Goal: Task Accomplishment & Management: Manage account settings

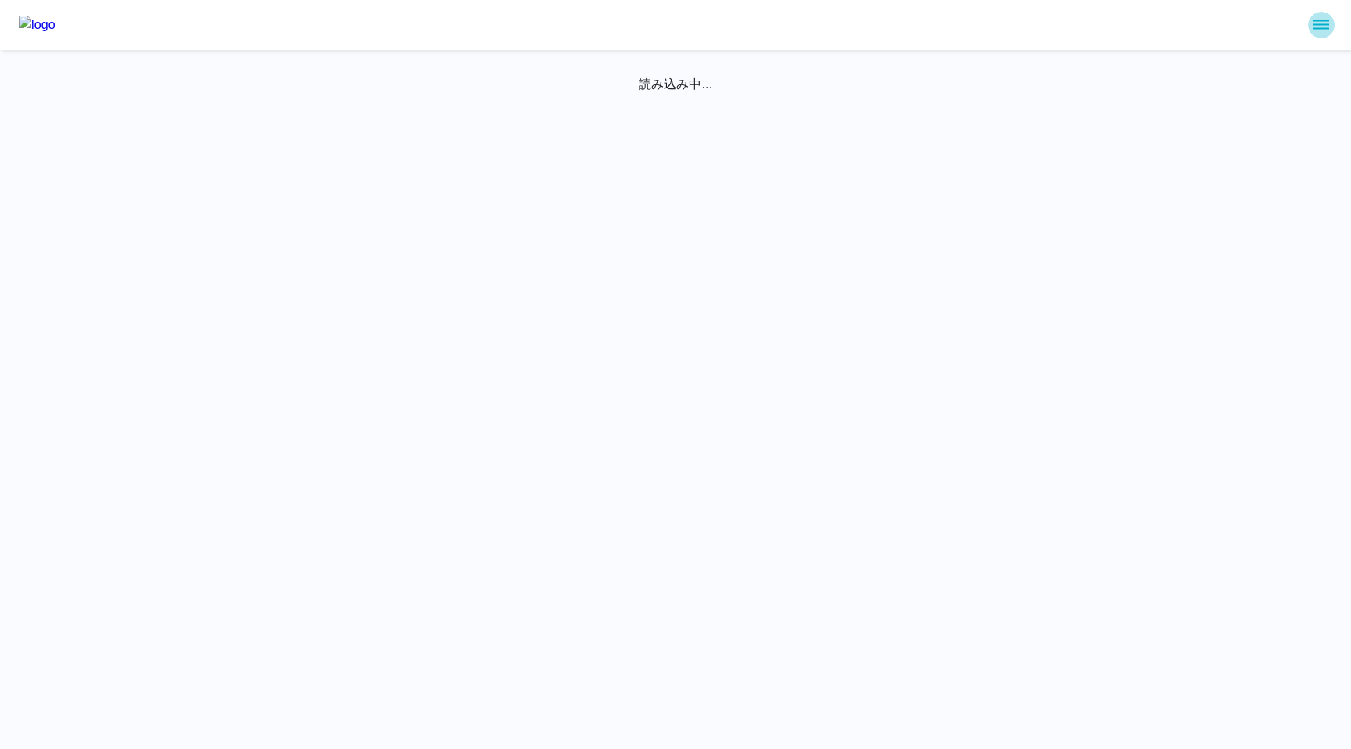
click at [1316, 27] on icon "sidemenu" at bounding box center [1322, 24] width 16 height 9
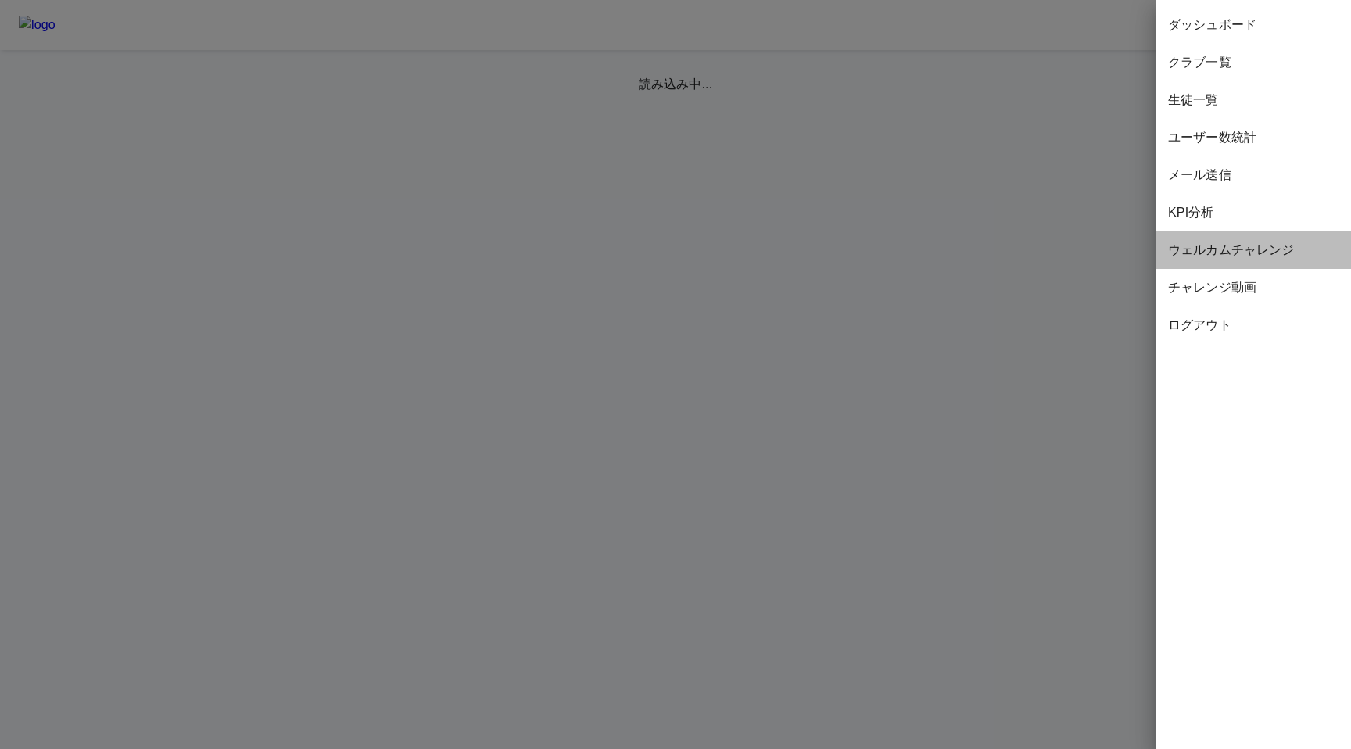
click at [1232, 244] on span "ウェルカムチャレンジ" at bounding box center [1253, 250] width 170 height 19
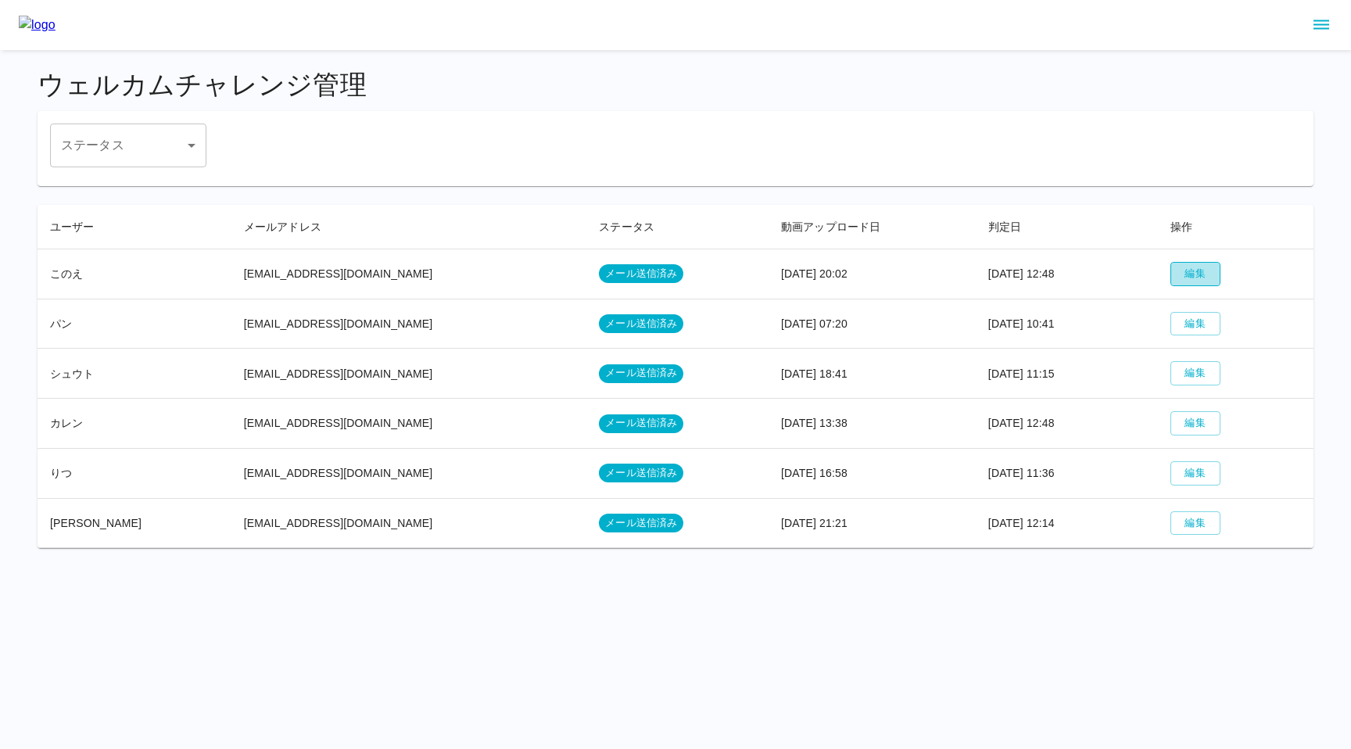
click at [1171, 275] on button "編集" at bounding box center [1196, 274] width 50 height 24
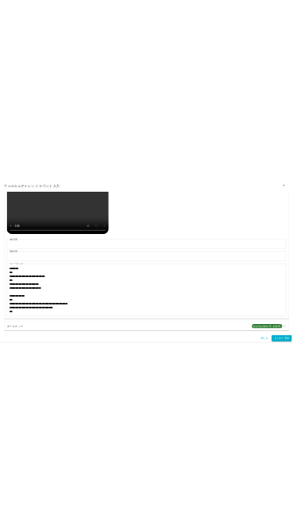
scroll to position [1145, 0]
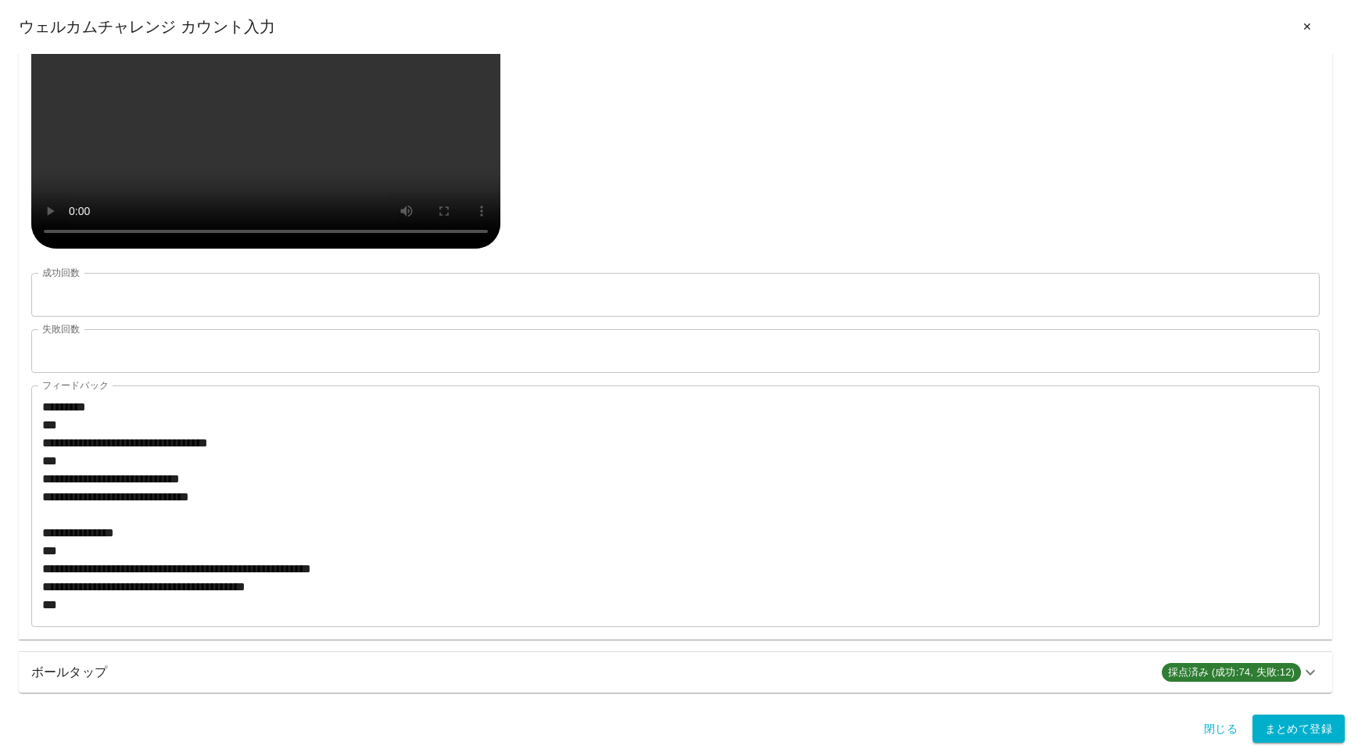
click at [598, 254] on div "生徒のアップロード動画" at bounding box center [675, 120] width 1289 height 267
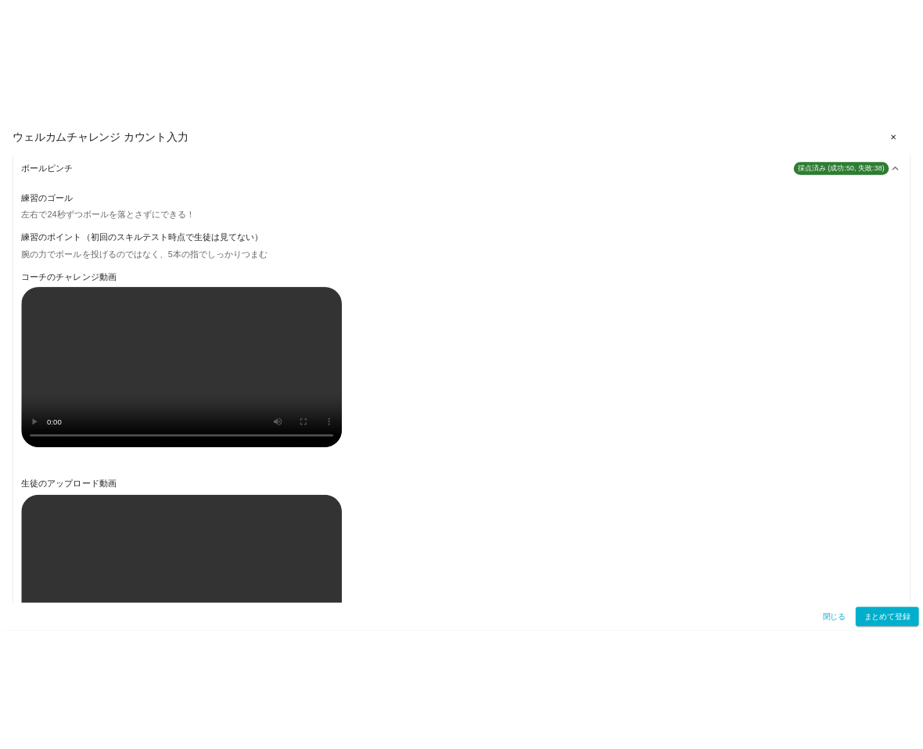
scroll to position [0, 0]
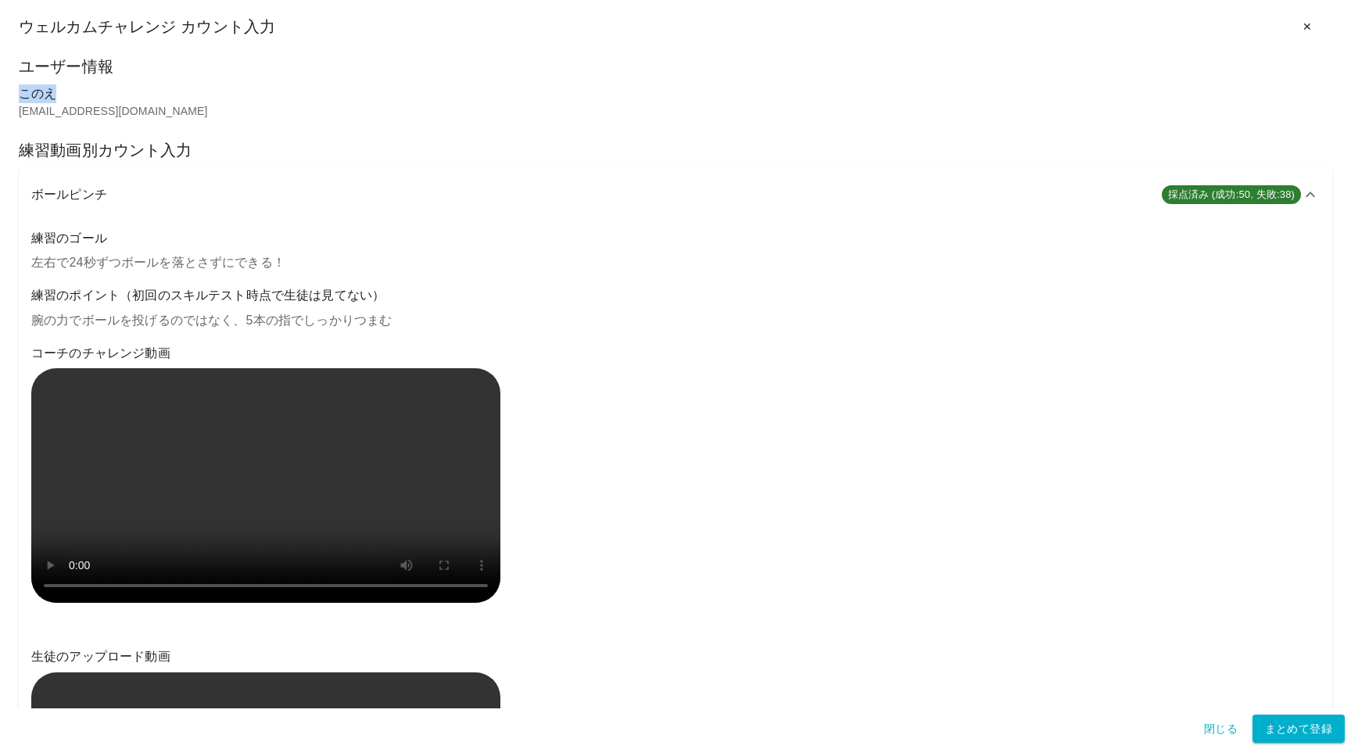
drag, startPoint x: 21, startPoint y: 94, endPoint x: 63, endPoint y: 94, distance: 42.2
click at [63, 94] on p "このえ" at bounding box center [676, 93] width 1314 height 19
copy p "このえ"
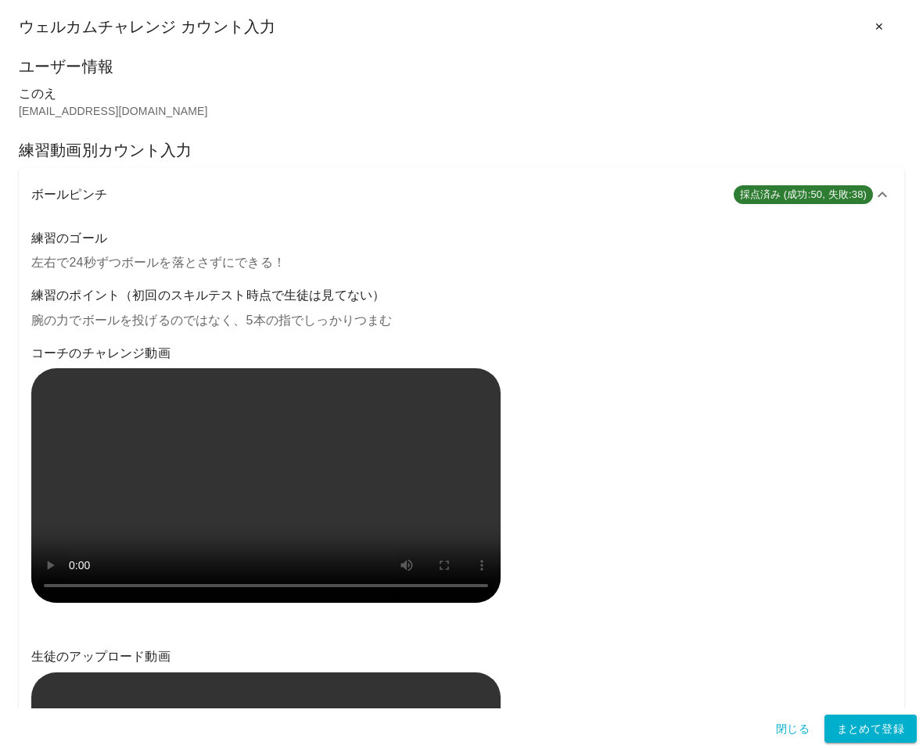
click at [491, 219] on div "ボールピンチ 採点済み (成功:50, 失敗:38)" at bounding box center [461, 194] width 885 height 53
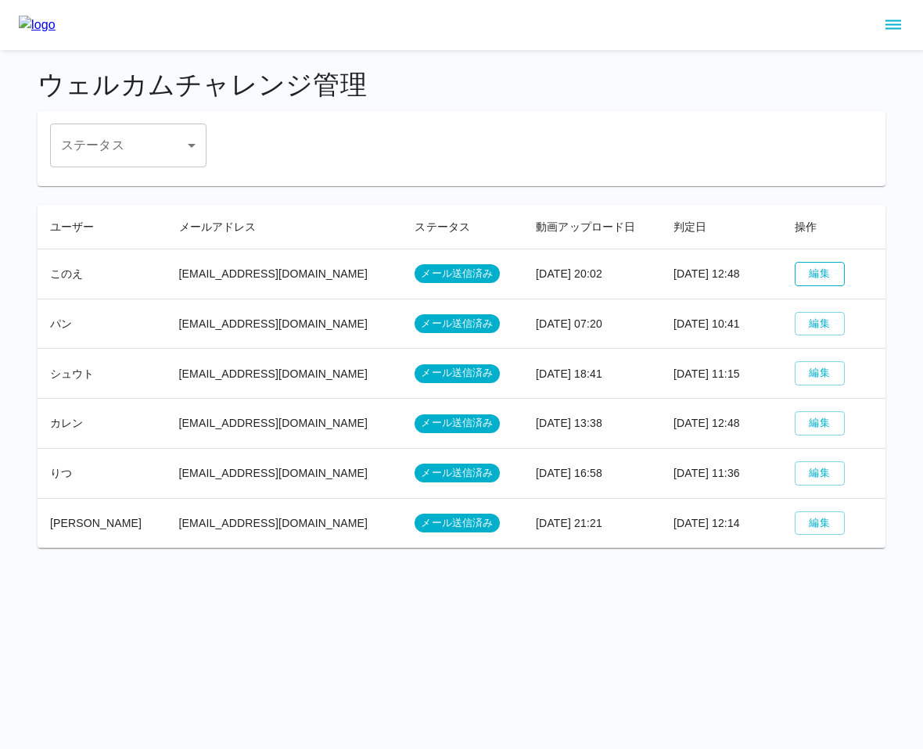
click at [814, 267] on button "編集" at bounding box center [820, 274] width 50 height 24
click at [802, 316] on button "編集" at bounding box center [820, 324] width 50 height 24
click at [817, 373] on button "編集" at bounding box center [820, 373] width 50 height 24
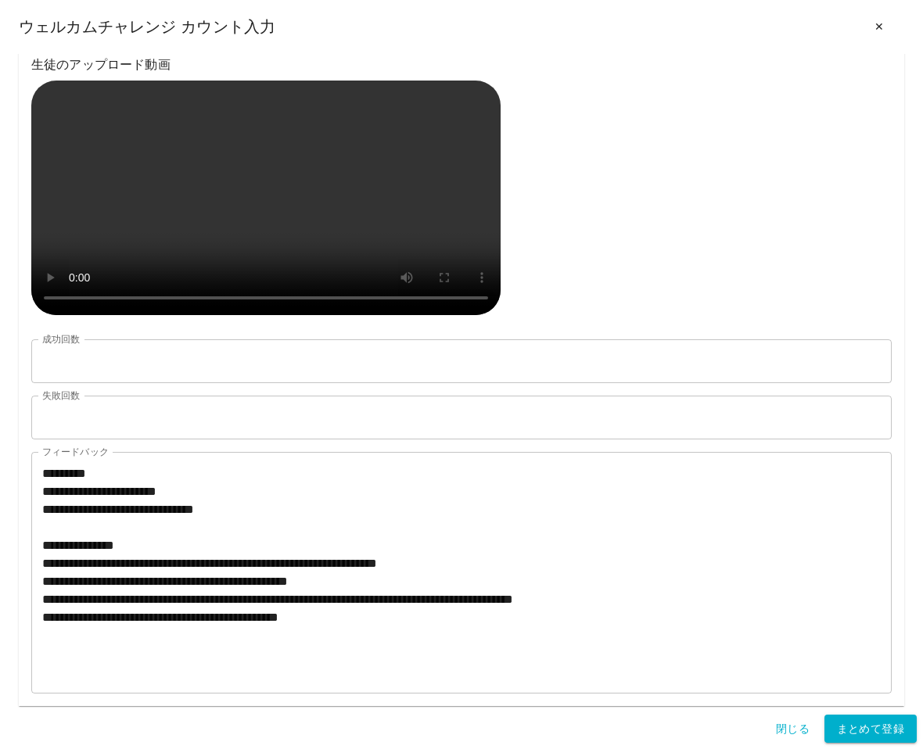
scroll to position [720, 0]
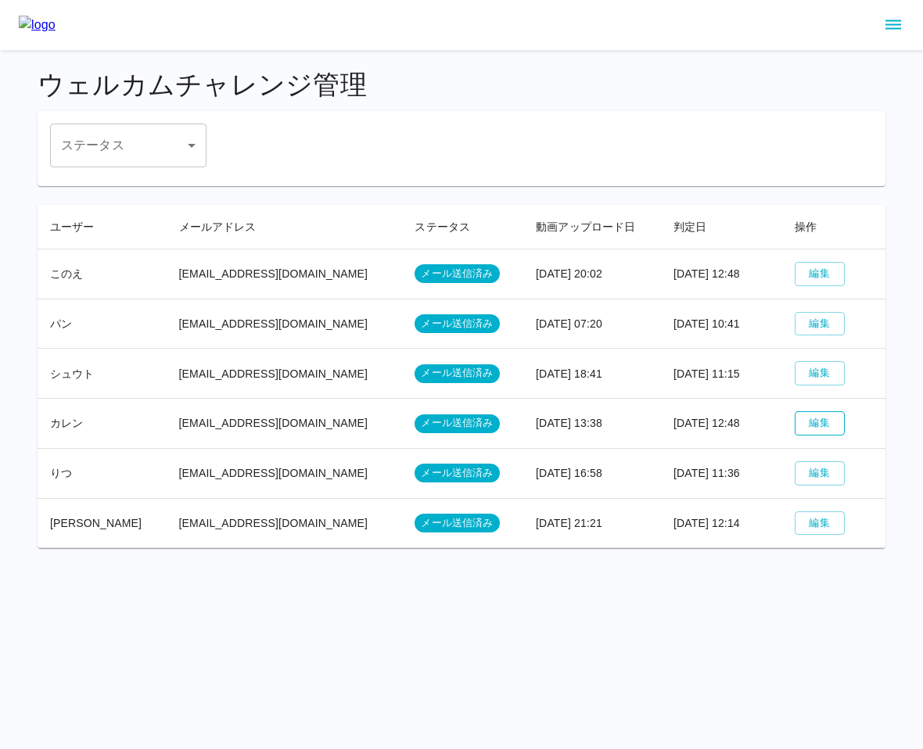
click at [809, 425] on button "編集" at bounding box center [820, 423] width 50 height 24
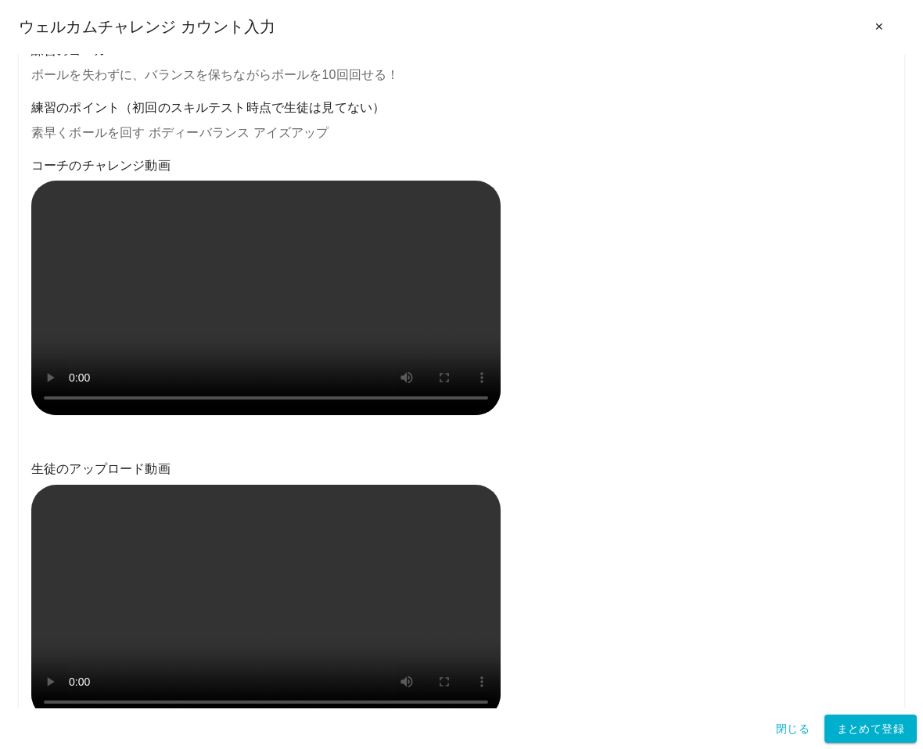
scroll to position [280, 0]
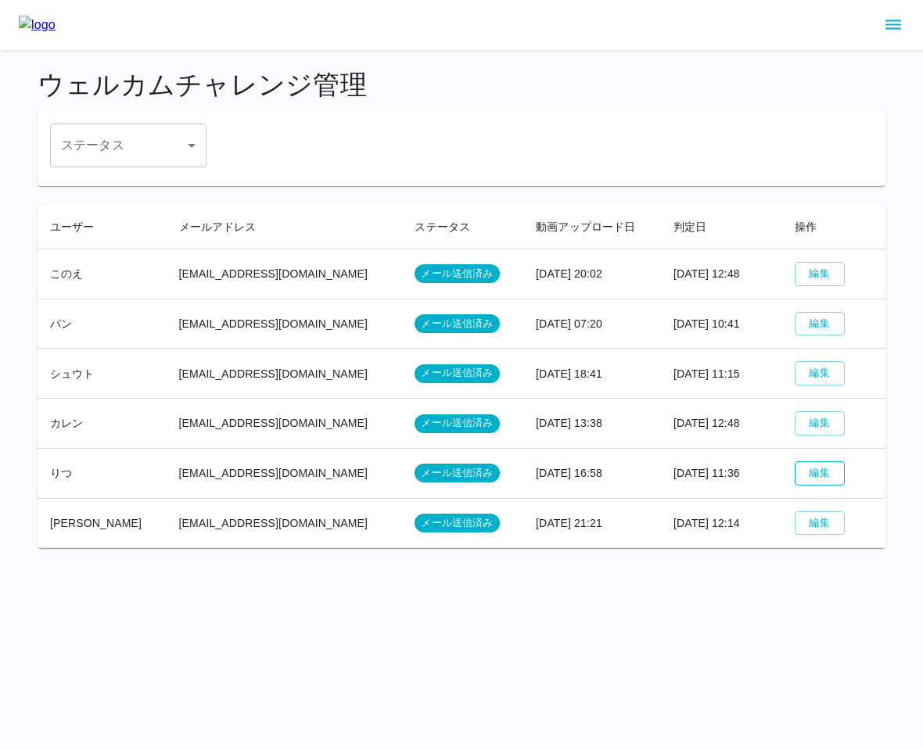
click at [811, 471] on button "編集" at bounding box center [820, 473] width 50 height 24
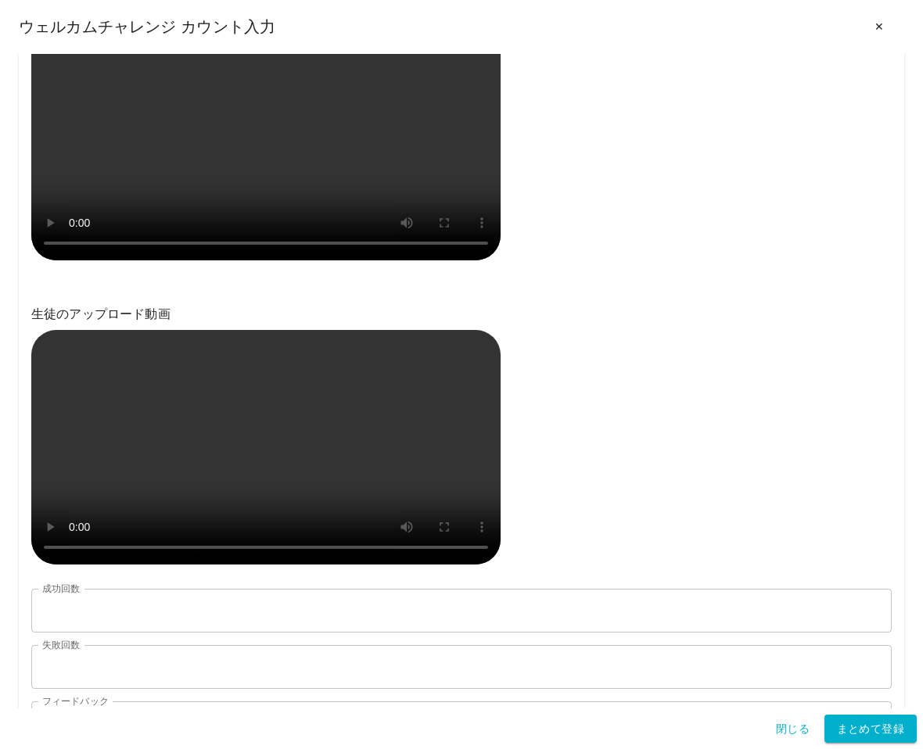
scroll to position [435, 0]
